Goal: Information Seeking & Learning: Learn about a topic

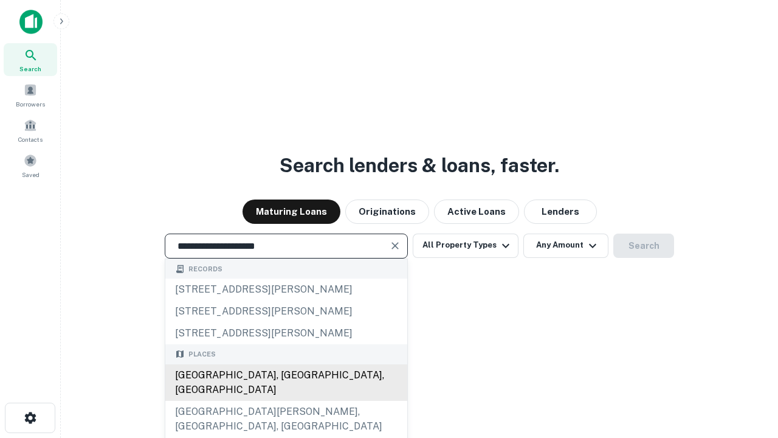
click at [286, 401] on div "[GEOGRAPHIC_DATA], [GEOGRAPHIC_DATA], [GEOGRAPHIC_DATA]" at bounding box center [286, 382] width 242 height 36
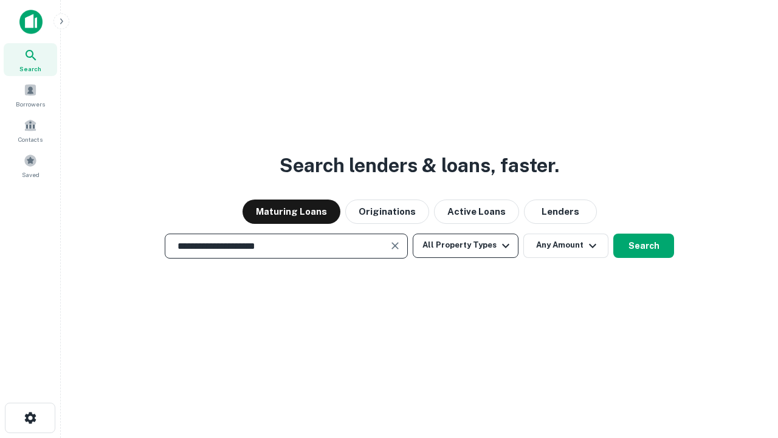
type input "**********"
click at [466, 245] on button "All Property Types" at bounding box center [466, 245] width 106 height 24
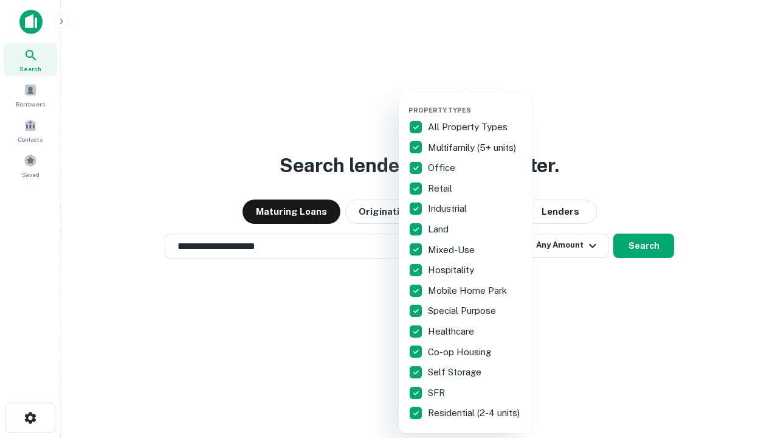
click at [475, 102] on button "button" at bounding box center [476, 102] width 134 height 1
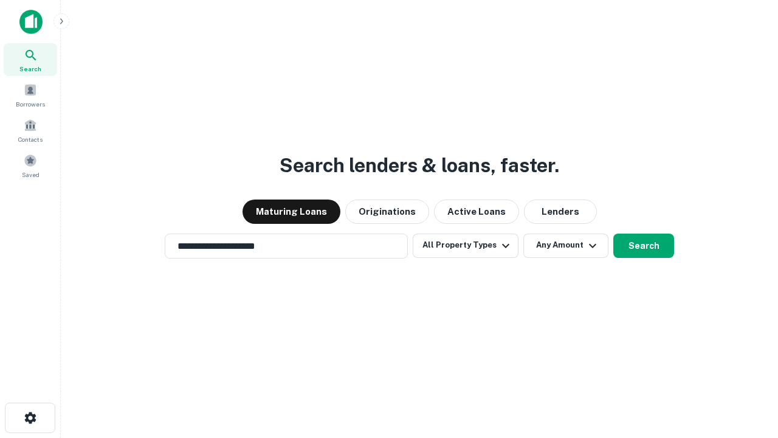
scroll to position [7, 147]
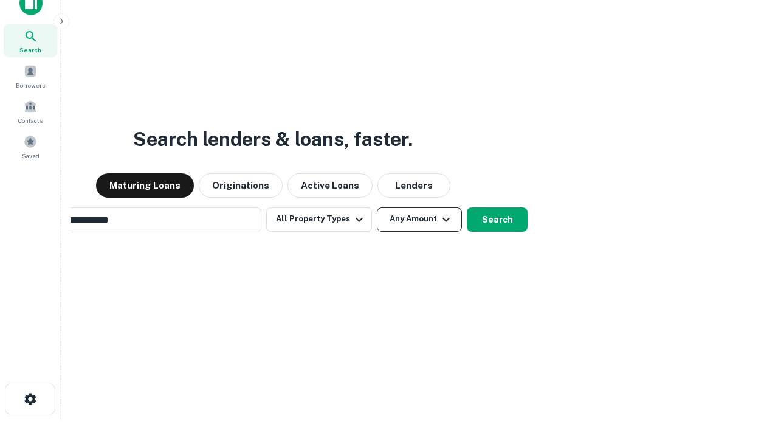
click at [377, 207] on button "Any Amount" at bounding box center [419, 219] width 85 height 24
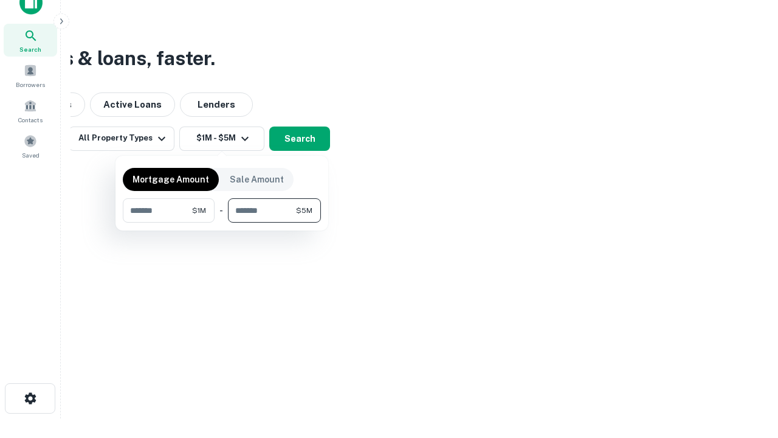
type input "*******"
click at [222, 223] on button "button" at bounding box center [222, 223] width 198 height 1
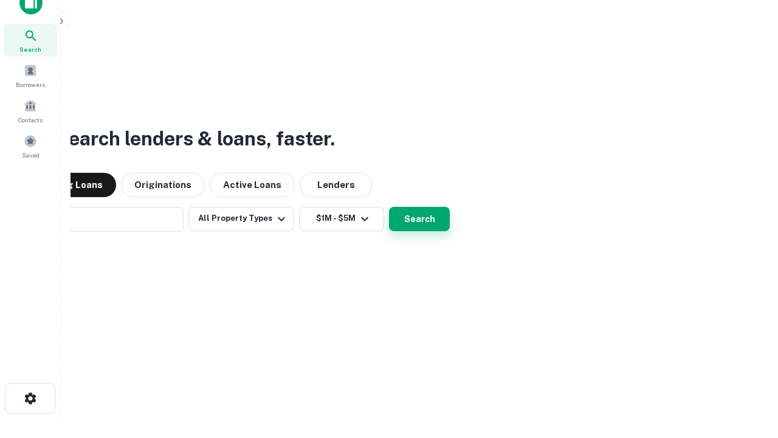
click at [389, 207] on button "Search" at bounding box center [419, 219] width 61 height 24
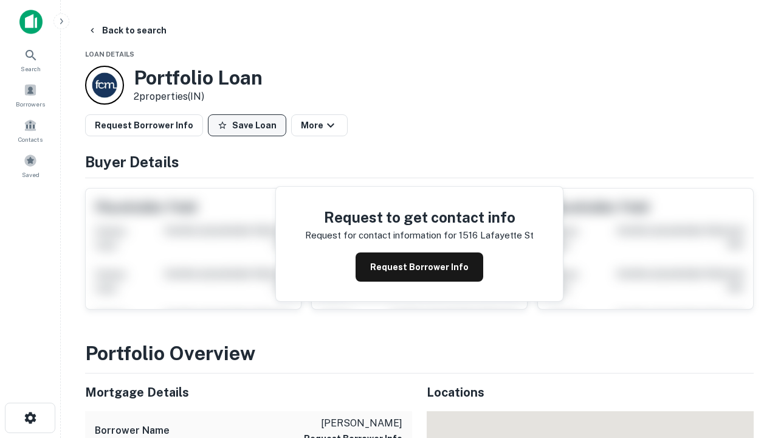
click at [247, 125] on button "Save Loan" at bounding box center [247, 125] width 78 height 22
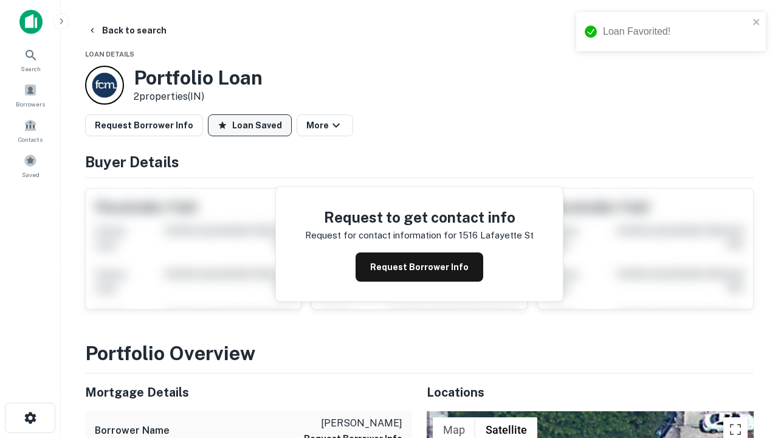
click at [250, 125] on button "Loan Saved" at bounding box center [250, 125] width 84 height 22
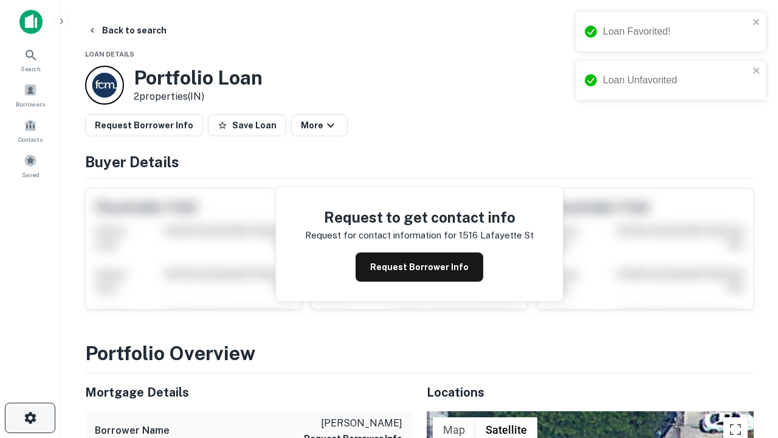
click at [30, 418] on icon "button" at bounding box center [30, 417] width 15 height 15
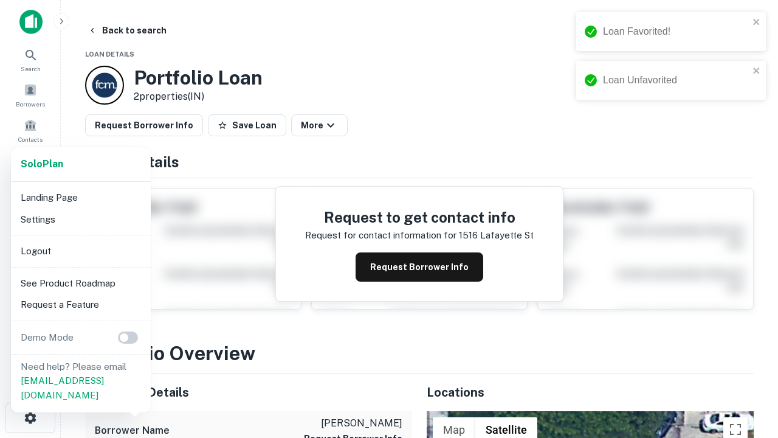
click at [80, 251] on li "Logout" at bounding box center [81, 251] width 130 height 22
